Goal: Contribute content: Add original content to the website for others to see

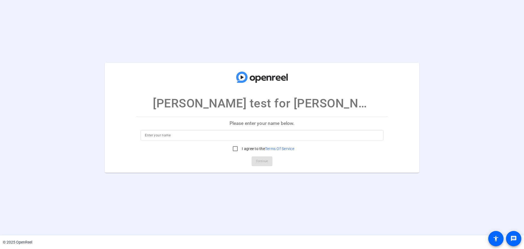
click at [203, 138] on input at bounding box center [262, 135] width 234 height 7
type input "me"
click at [234, 148] on input "I agree to the Terms Of Service" at bounding box center [235, 148] width 11 height 11
checkbox input "true"
click at [255, 161] on span at bounding box center [262, 160] width 21 height 13
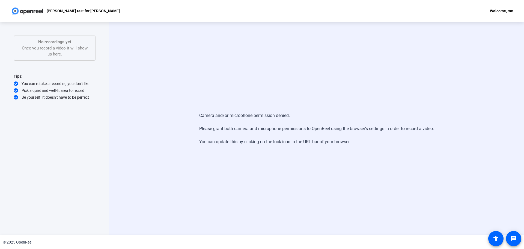
drag, startPoint x: 107, startPoint y: 1, endPoint x: 263, endPoint y: 110, distance: 190.0
click at [263, 110] on div "Camera and/or microphone permission denied. Please grant both camera and microp…" at bounding box center [316, 129] width 235 height 44
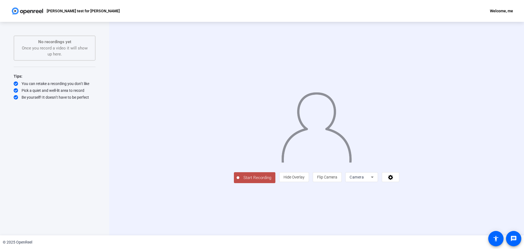
click at [239, 181] on span "Start Recording" at bounding box center [257, 177] width 36 height 6
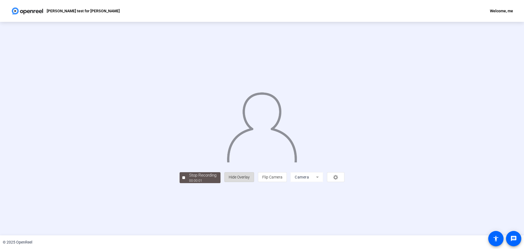
click at [250, 179] on span "Hide Overlay" at bounding box center [239, 177] width 21 height 4
click at [251, 180] on span "Show Overlay" at bounding box center [239, 177] width 23 height 4
click at [323, 182] on mat-form-field "Camera" at bounding box center [306, 177] width 33 height 10
click at [344, 182] on div "person Hide Overlay flip Flip Camera Camera" at bounding box center [284, 177] width 120 height 10
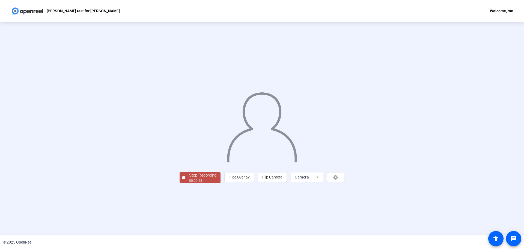
click at [189, 183] on div "00:00:13" at bounding box center [202, 180] width 27 height 5
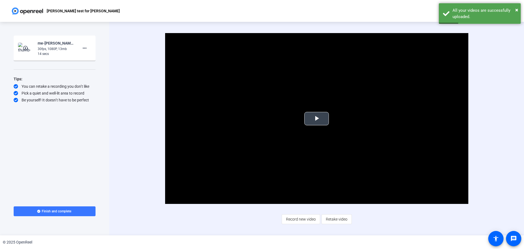
click at [317, 118] on span "Video Player" at bounding box center [317, 118] width 0 height 0
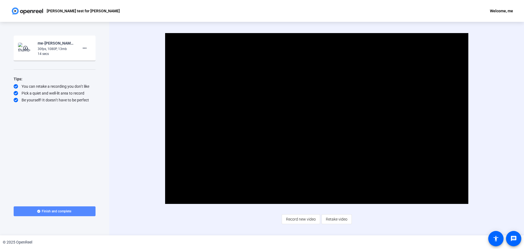
click at [47, 212] on span "Finish and complete" at bounding box center [56, 211] width 29 height 4
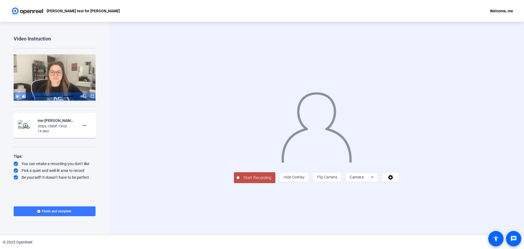
click at [14, 96] on span "Video Player" at bounding box center [14, 96] width 0 height 8
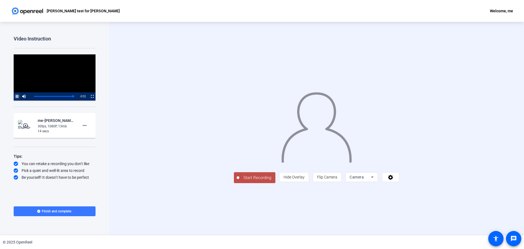
click at [14, 96] on span "Video Player" at bounding box center [14, 96] width 0 height 8
